Goal: Information Seeking & Learning: Learn about a topic

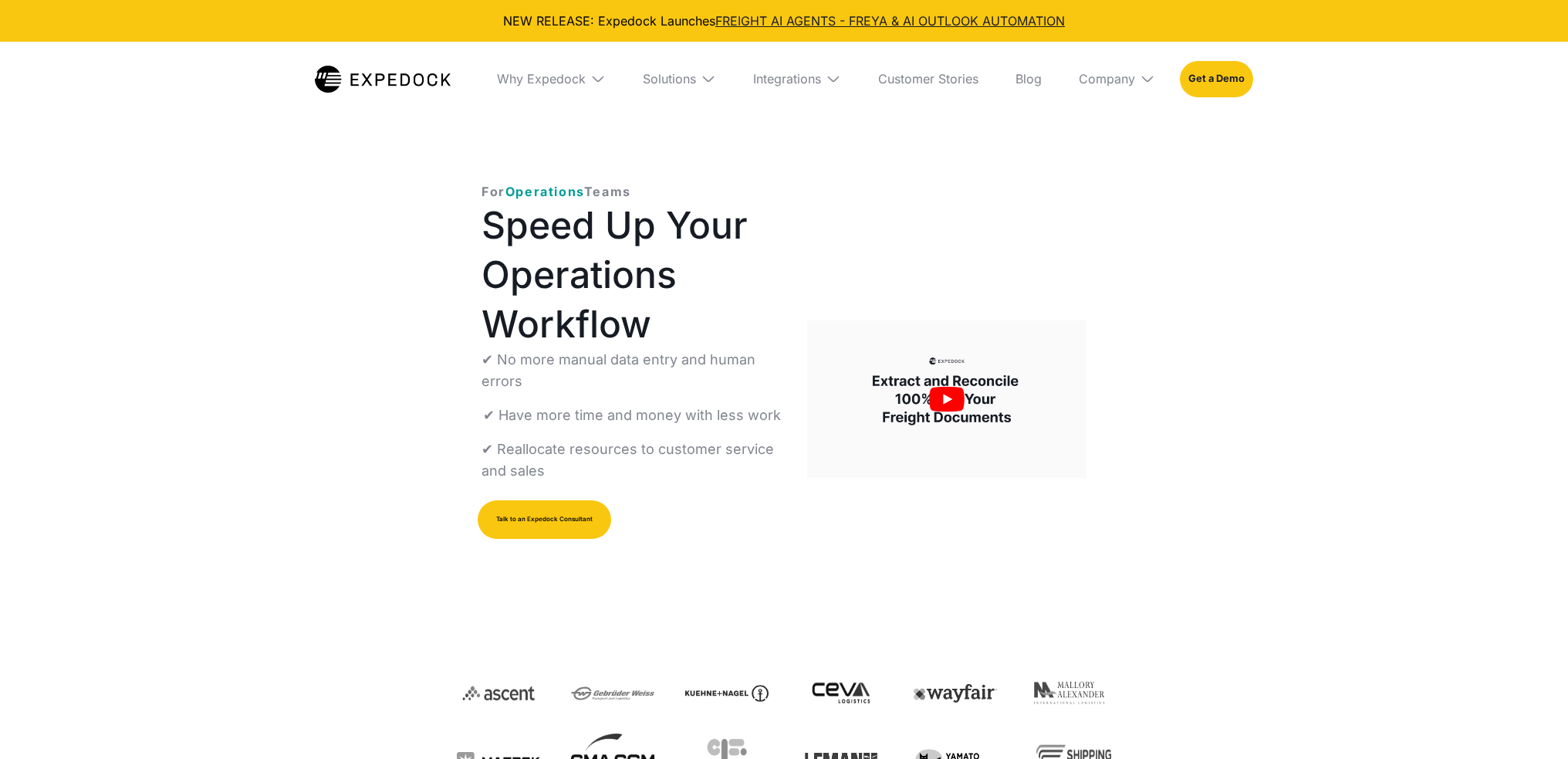
select select
click at [517, 82] on div "Why Expedock" at bounding box center [541, 79] width 89 height 15
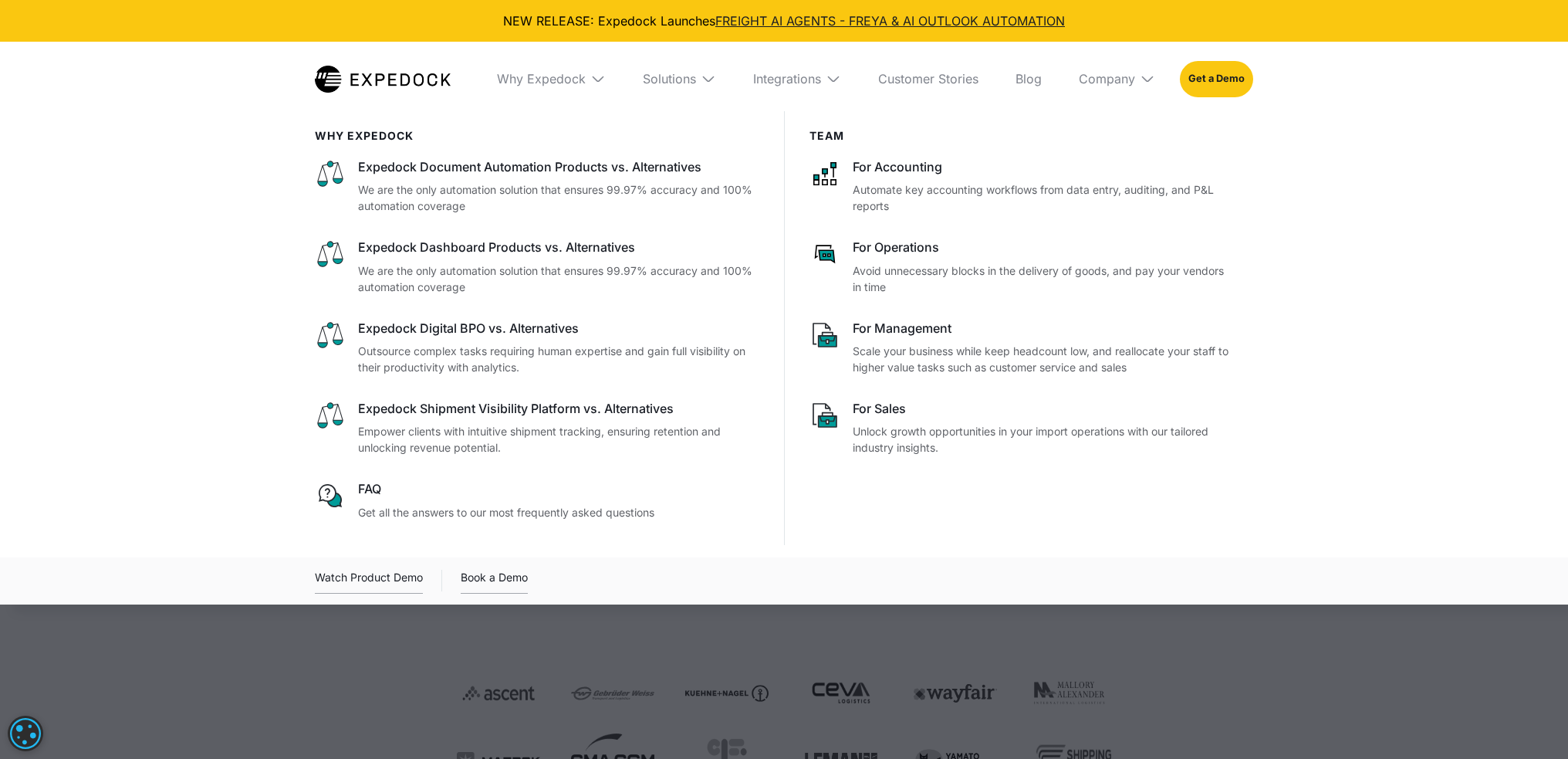
click at [373, 76] on img at bounding box center [382, 79] width 136 height 27
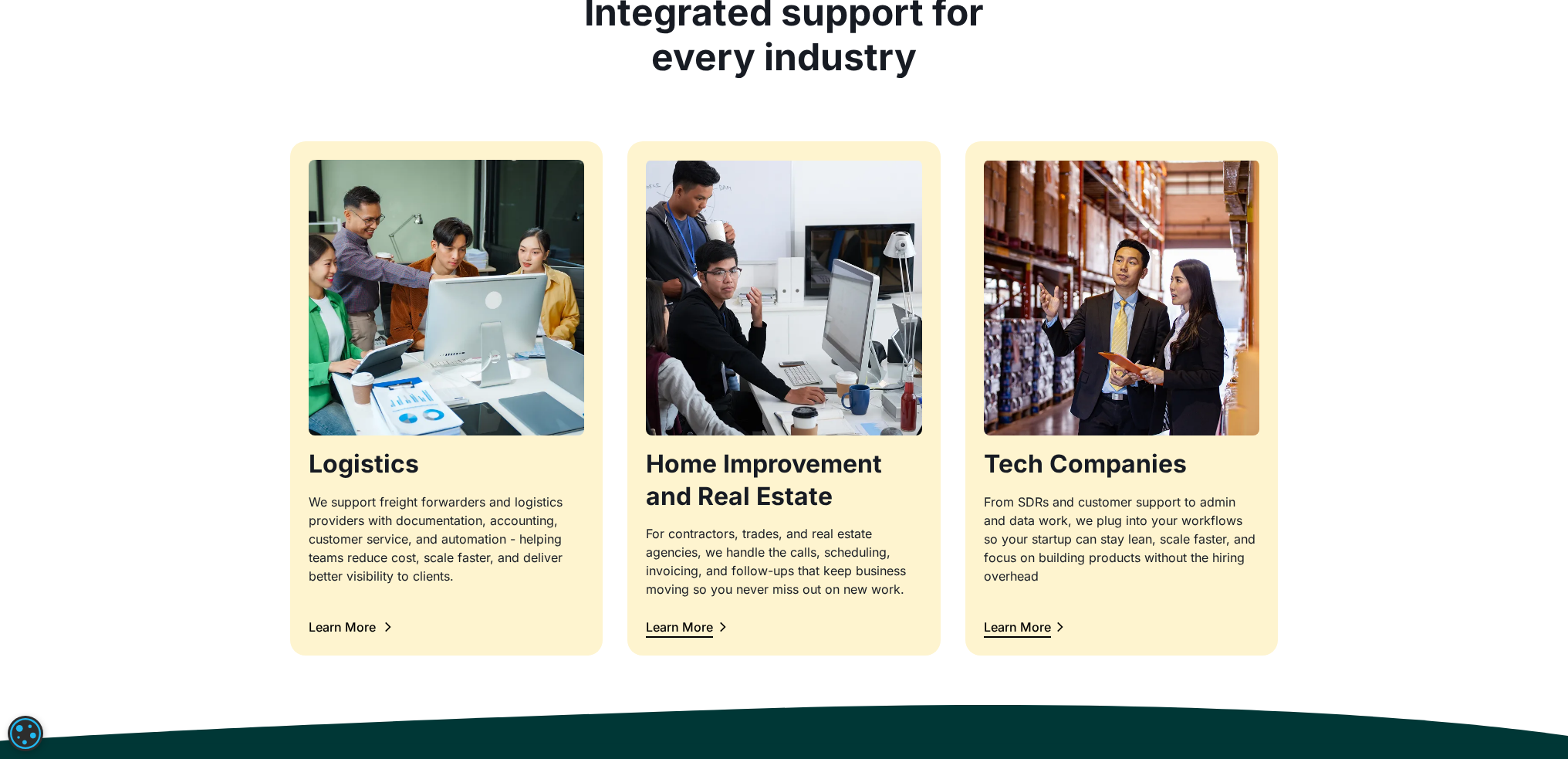
scroll to position [1544, 0]
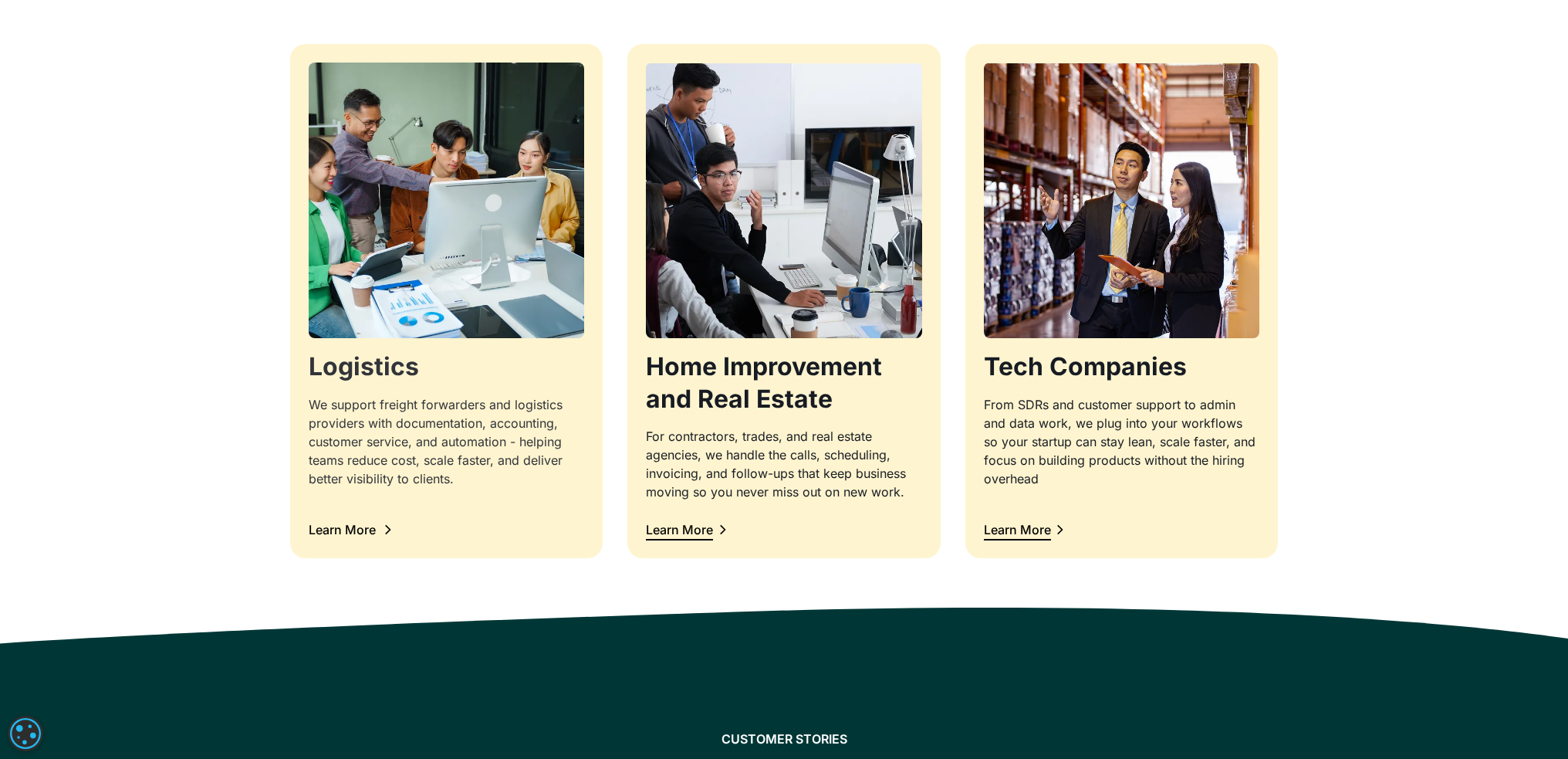
click at [358, 530] on div "Learn More" at bounding box center [342, 529] width 67 height 12
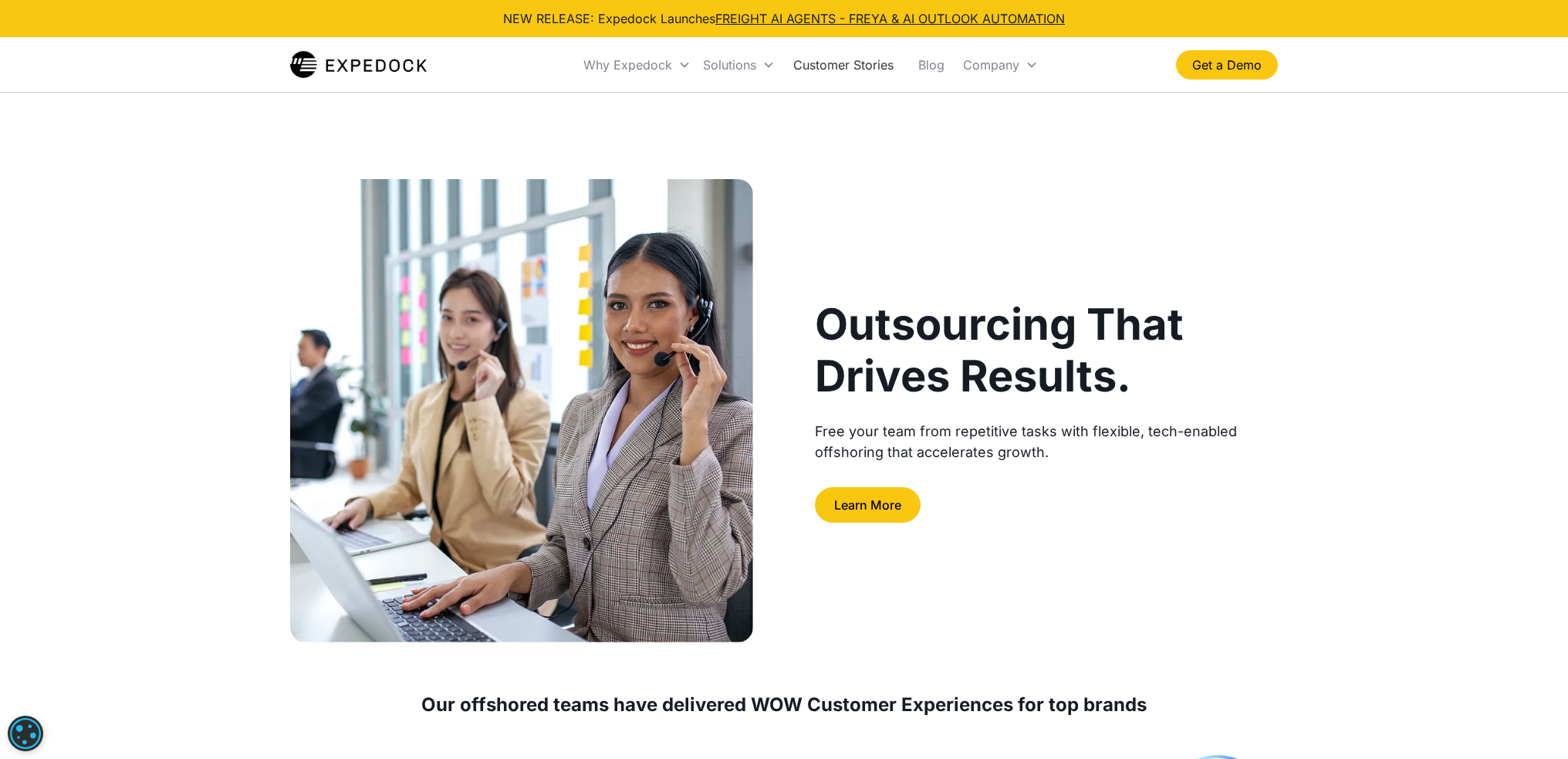
click at [823, 72] on link "Customer Stories" at bounding box center [843, 64] width 125 height 52
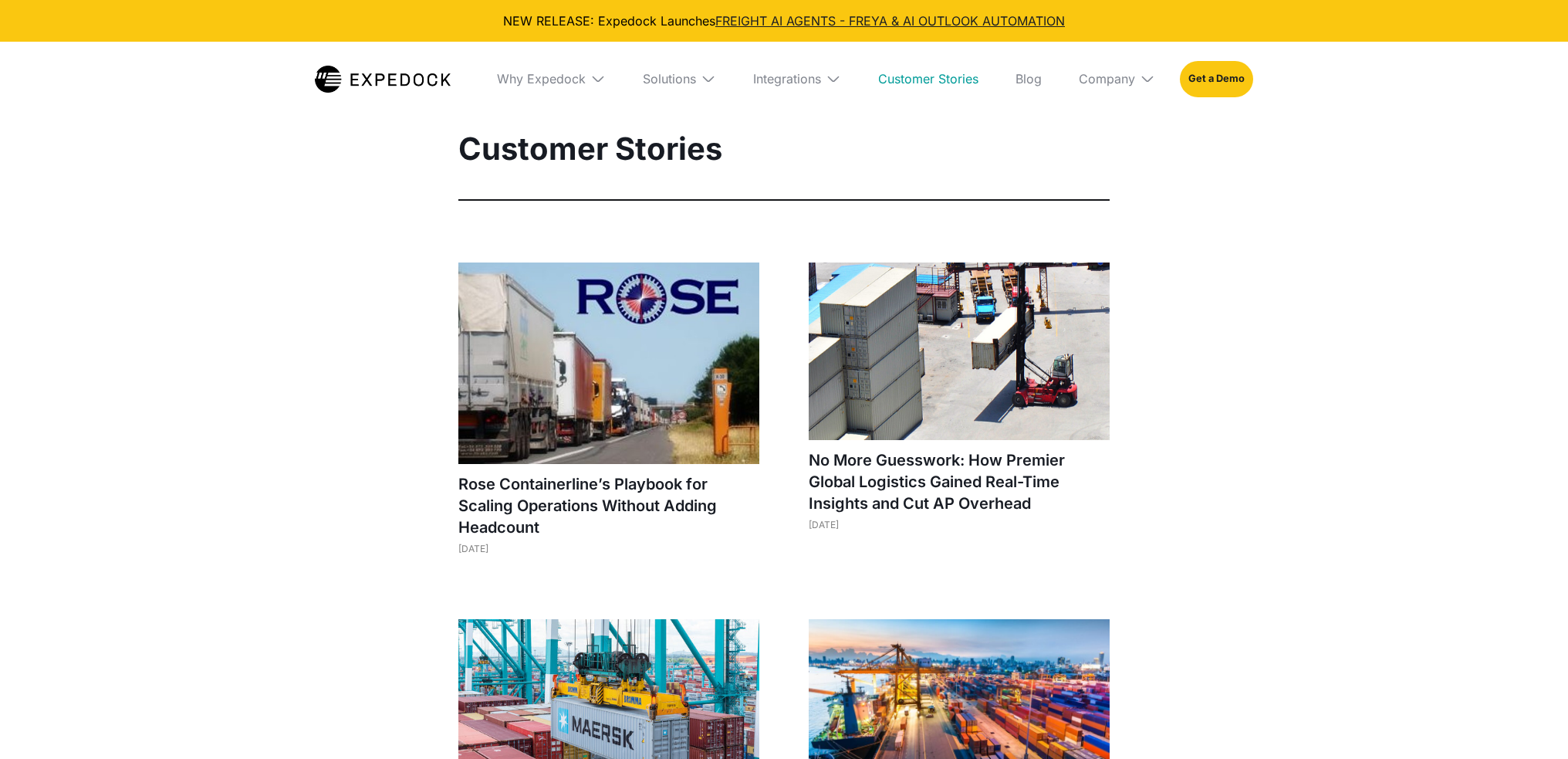
select select
click at [690, 76] on div "Solutions" at bounding box center [669, 79] width 53 height 15
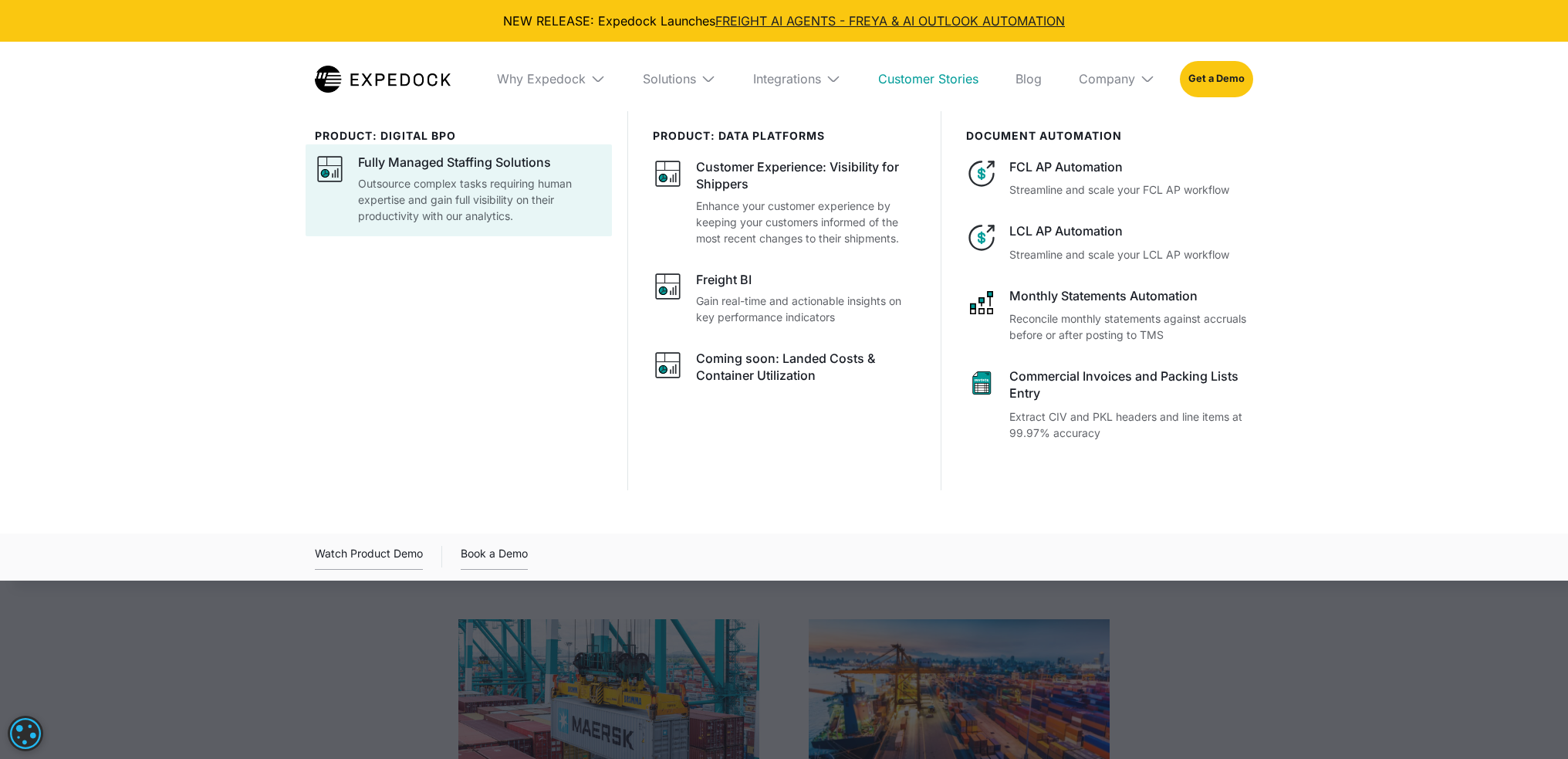
click at [508, 165] on div "Fully Managed Staffing Solutions" at bounding box center [455, 162] width 193 height 17
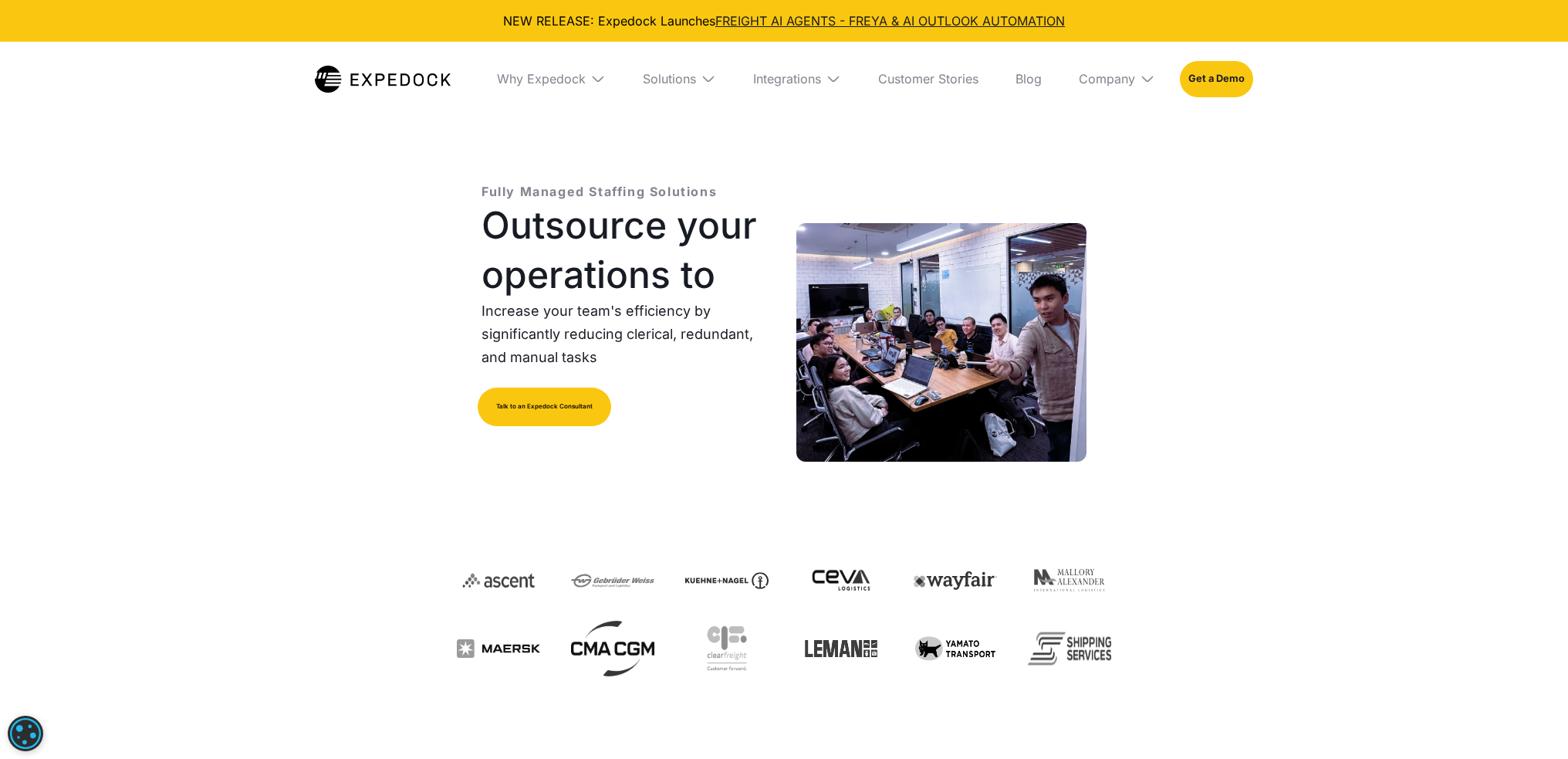
select select
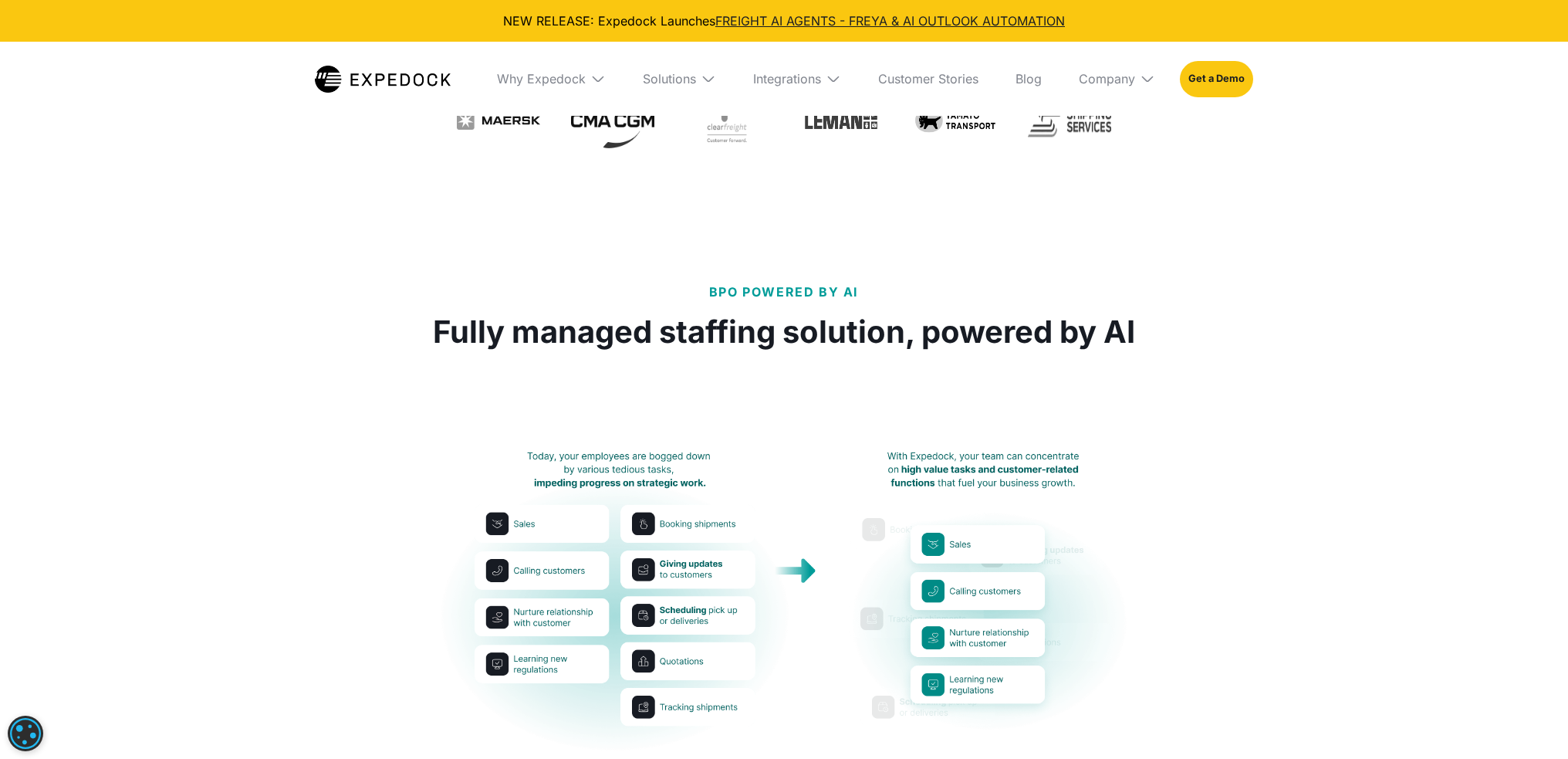
scroll to position [617, 0]
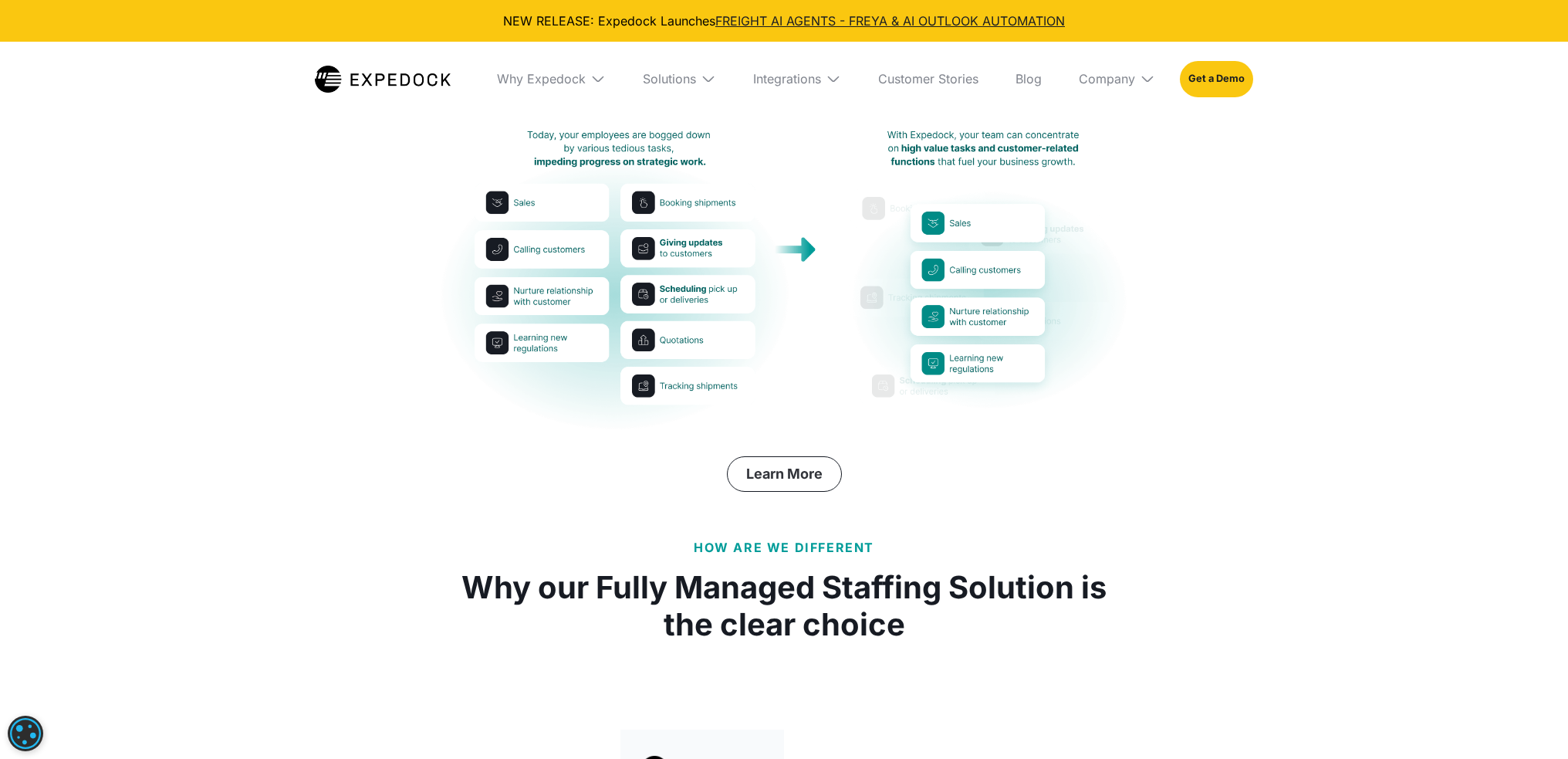
click at [817, 481] on link "Learn More" at bounding box center [784, 474] width 115 height 36
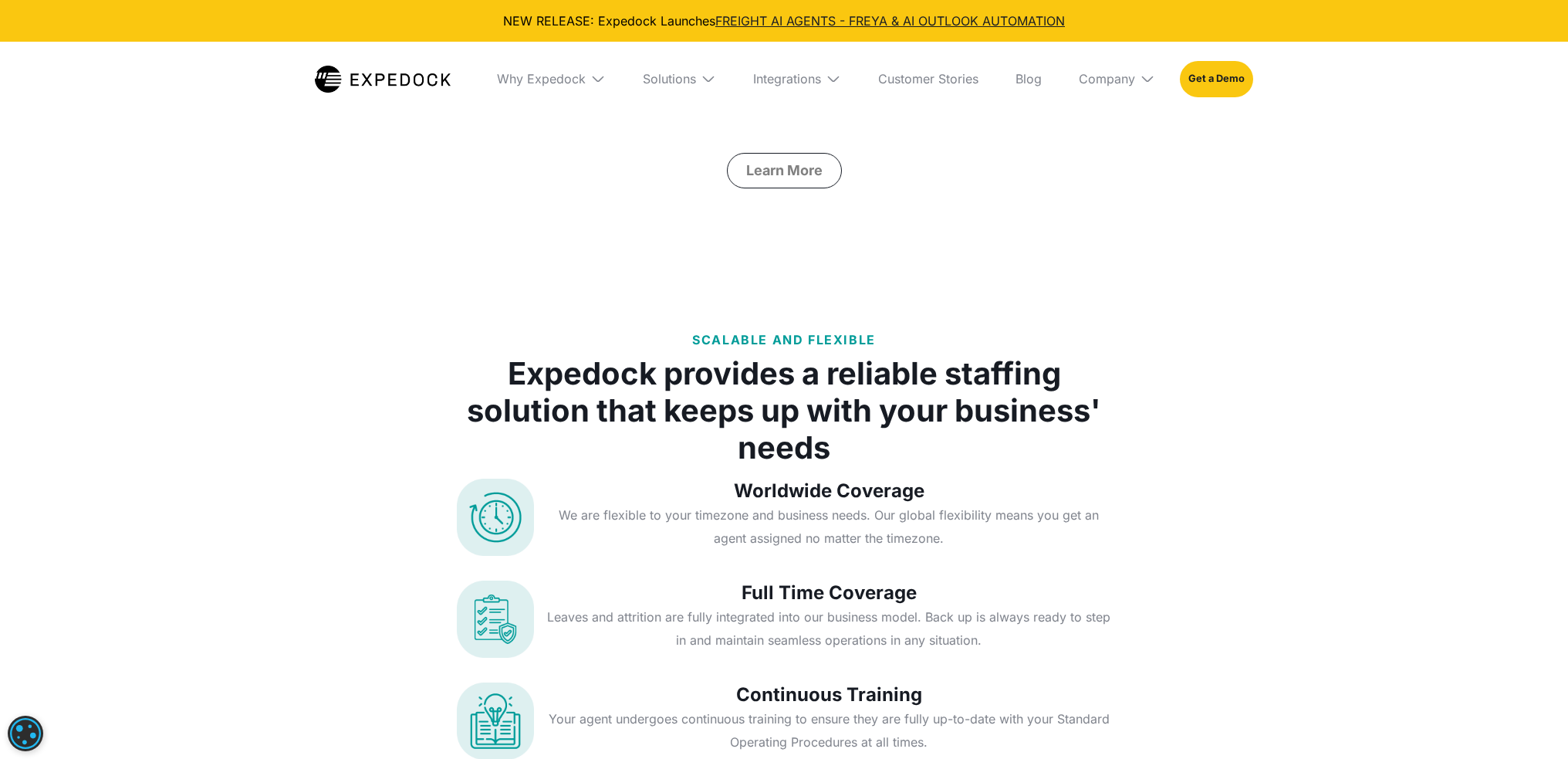
scroll to position [6189, 0]
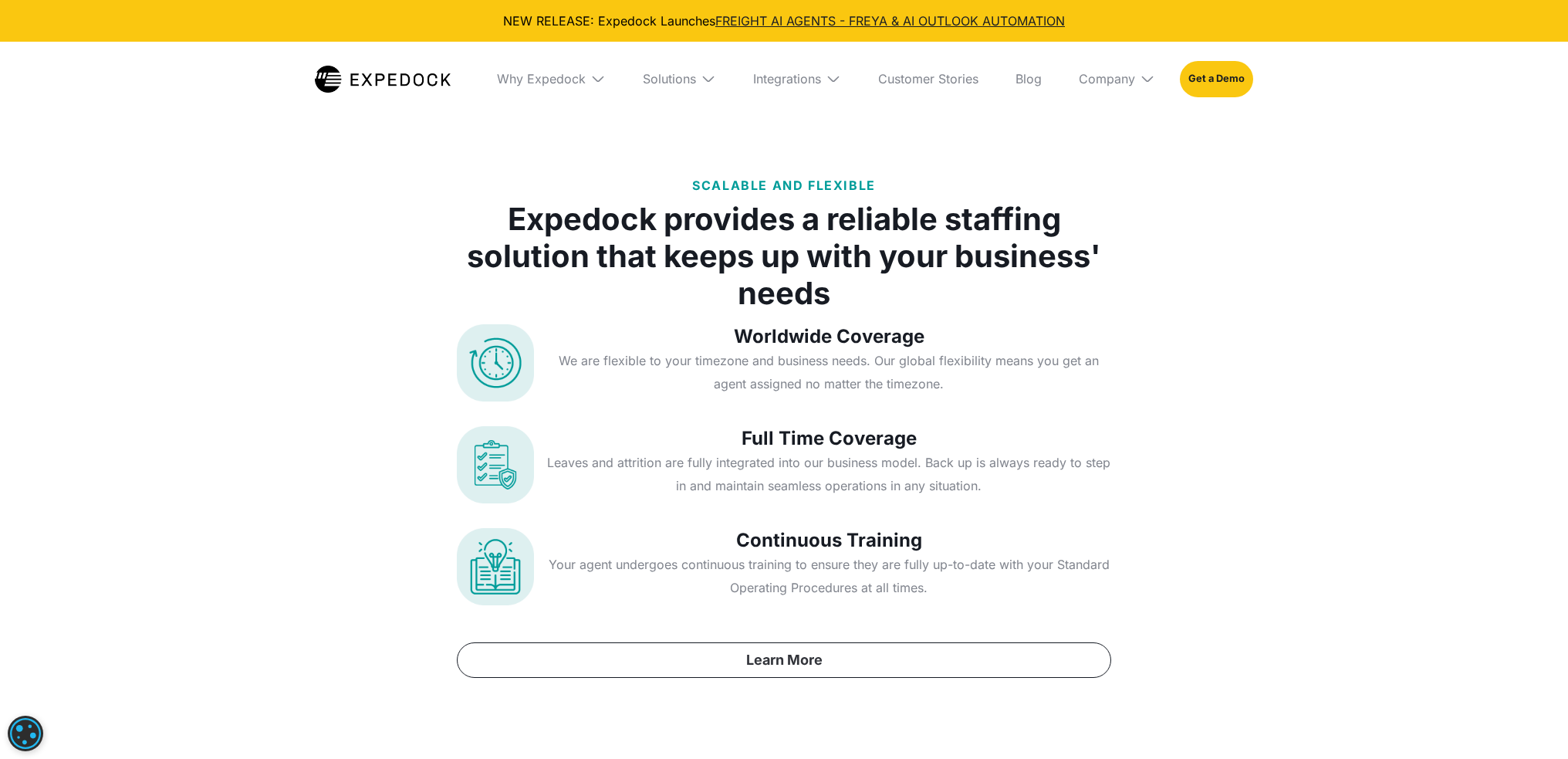
click at [824, 642] on link "Learn More" at bounding box center [784, 660] width 655 height 36
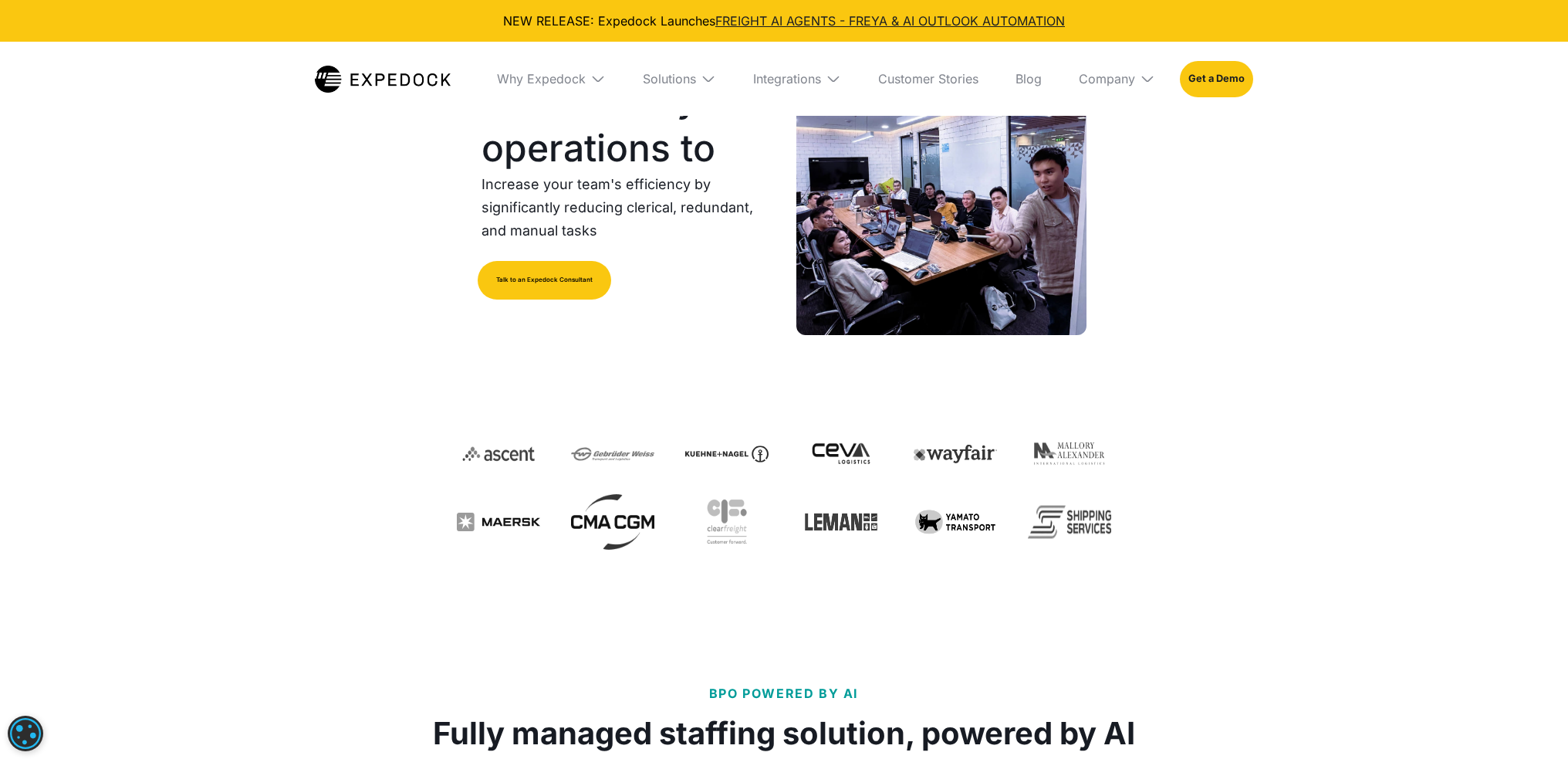
scroll to position [0, 0]
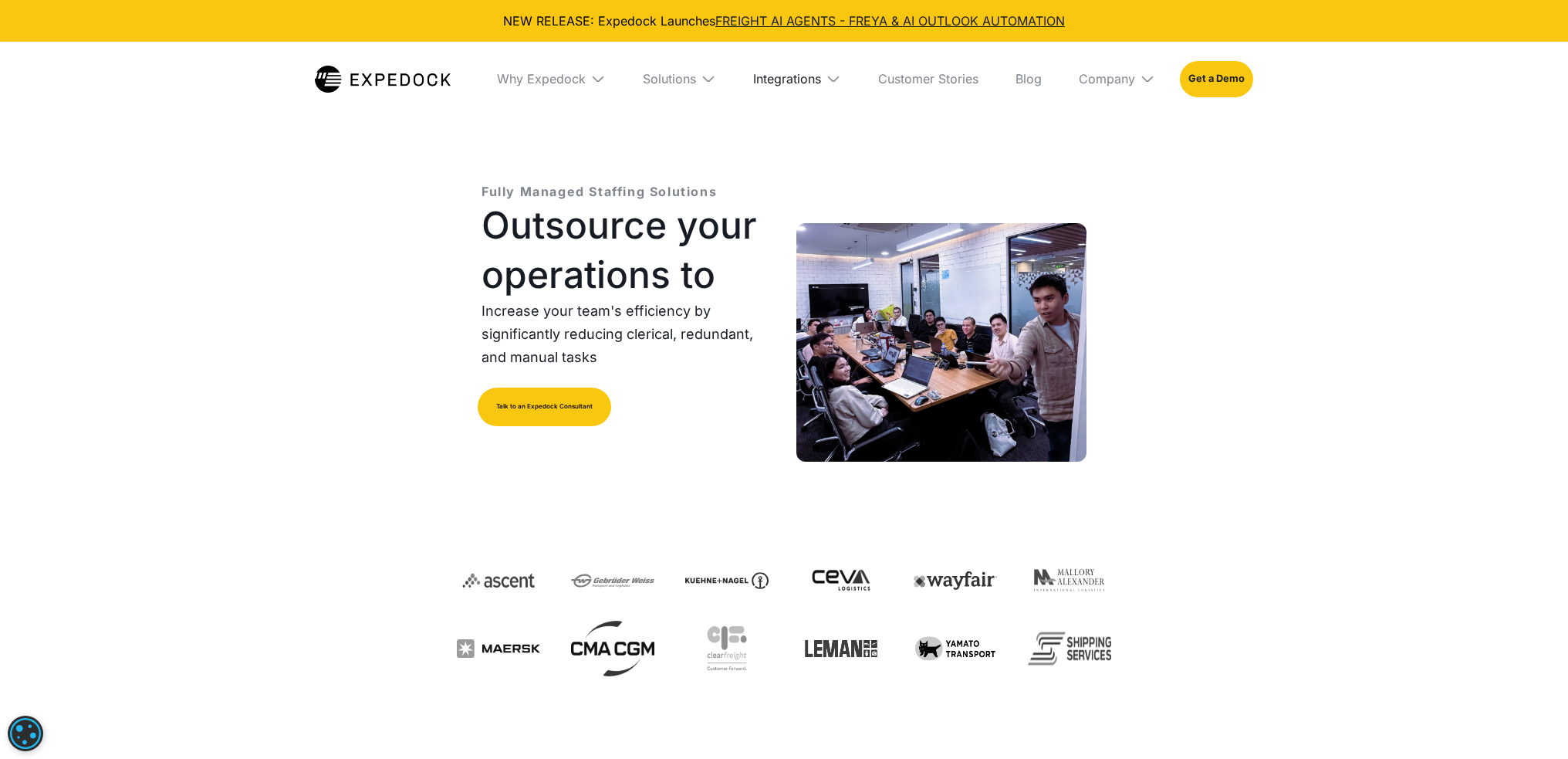
click at [800, 83] on div "Integrations" at bounding box center [788, 79] width 68 height 15
click at [801, 136] on link "Custom TMS" at bounding box center [790, 136] width 125 height 40
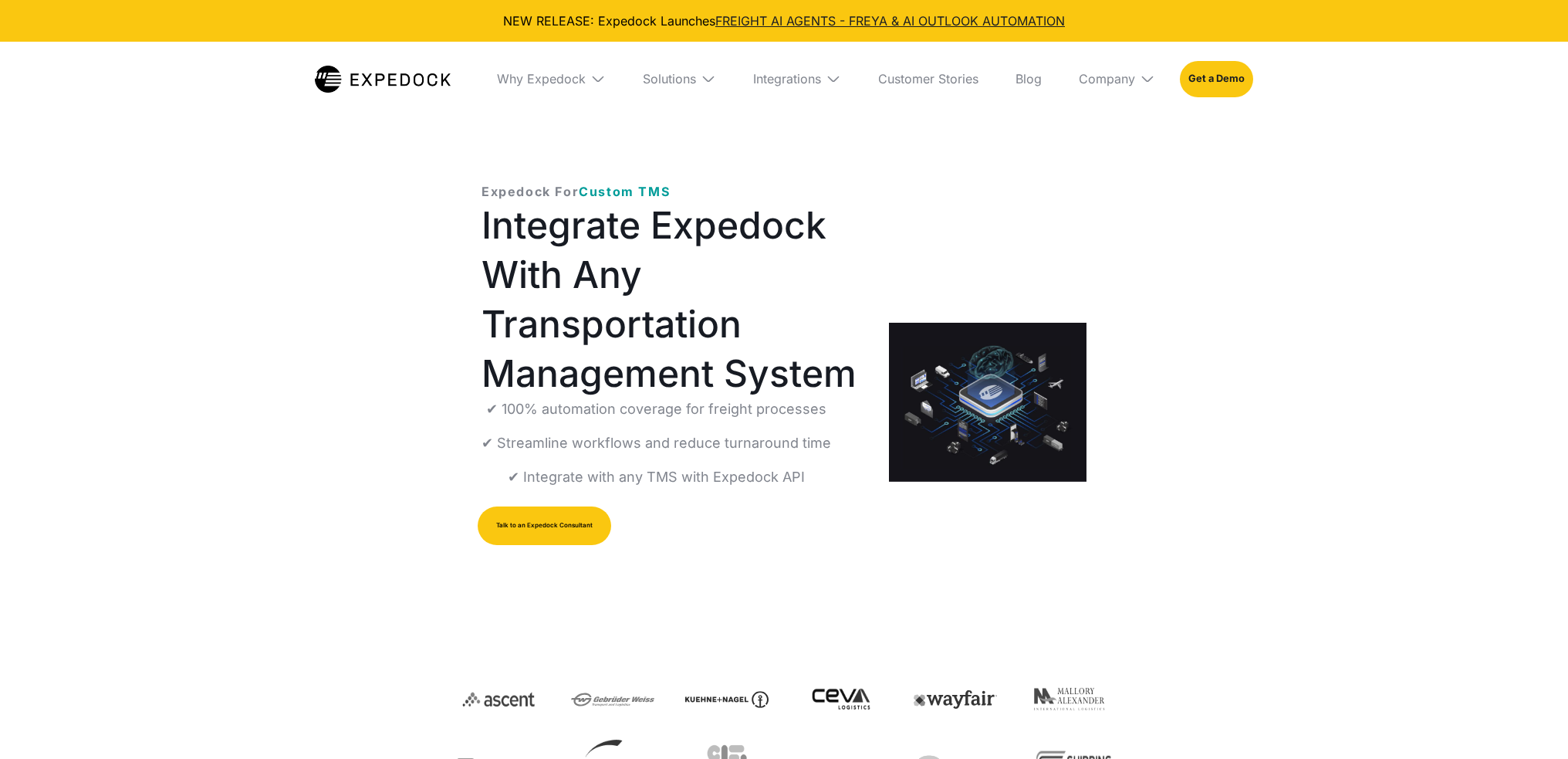
select select
